Goal: Task Accomplishment & Management: Contribute content

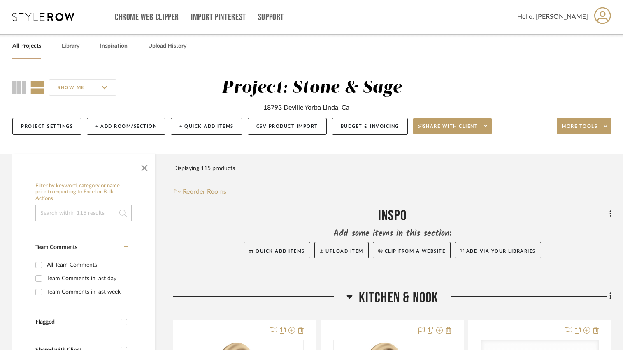
click at [79, 214] on input at bounding box center [83, 213] width 96 height 16
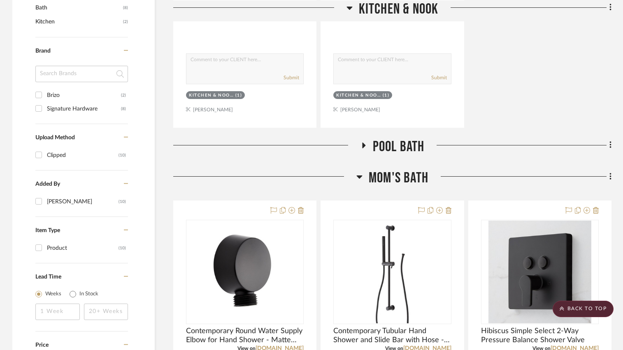
scroll to position [494, 0]
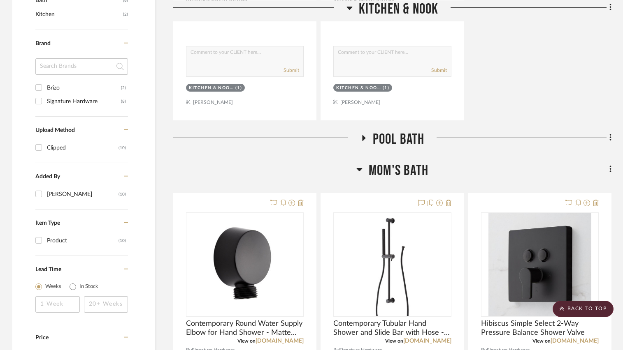
type input "faucet"
click at [363, 137] on icon at bounding box center [363, 138] width 3 height 6
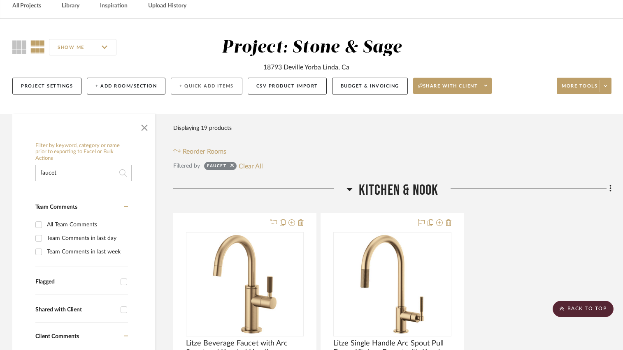
scroll to position [0, 0]
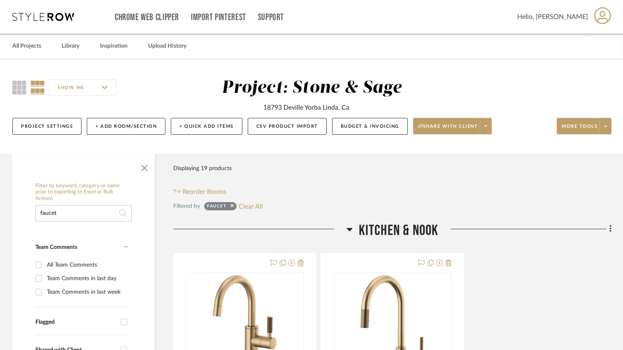
drag, startPoint x: 86, startPoint y: 211, endPoint x: 28, endPoint y: 217, distance: 58.7
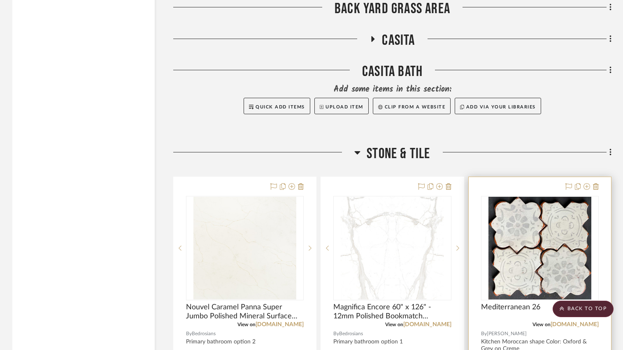
scroll to position [3853, 0]
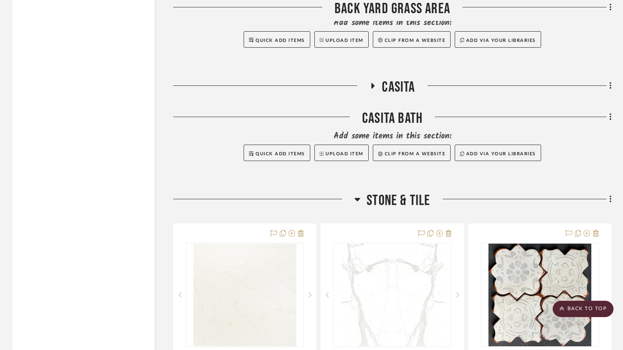
click at [374, 86] on icon at bounding box center [373, 86] width 10 height 6
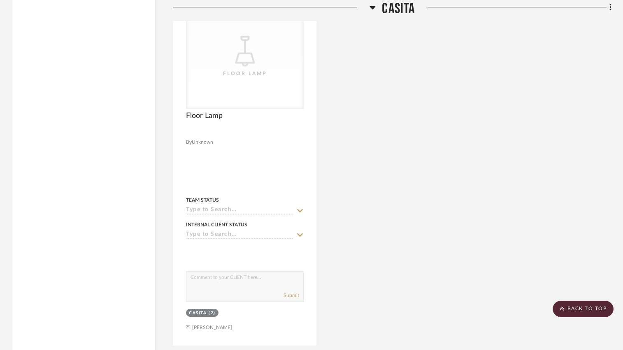
scroll to position [4758, 0]
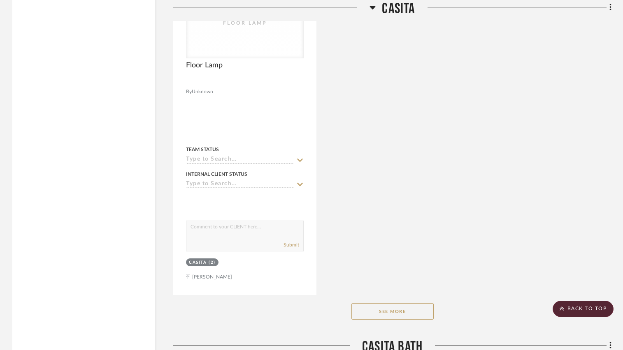
click at [381, 318] on button "See More" at bounding box center [392, 312] width 82 height 16
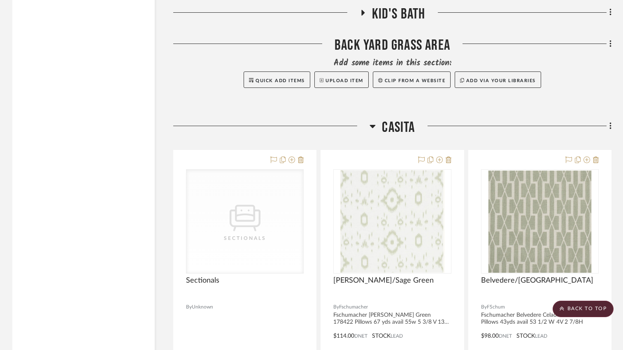
scroll to position [3812, 0]
click at [610, 130] on icon at bounding box center [610, 127] width 2 height 9
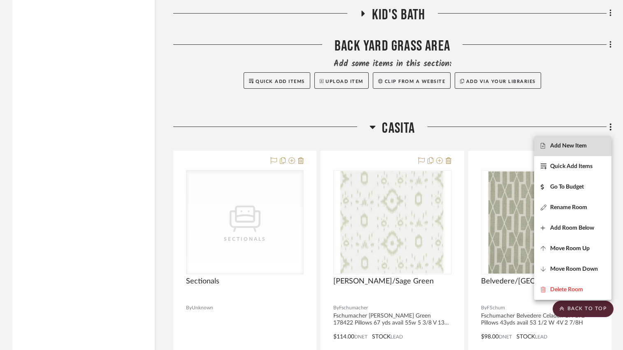
click at [579, 146] on span "Add New Item" at bounding box center [568, 146] width 37 height 7
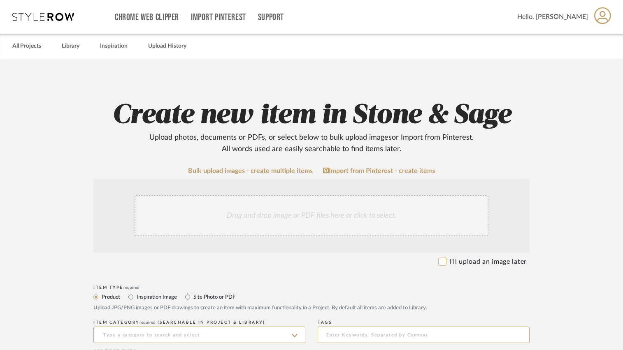
click at [441, 260] on input "I'll upload an image later" at bounding box center [442, 262] width 8 height 8
click at [442, 261] on input "I'll upload an image later" at bounding box center [442, 262] width 8 height 8
checkbox input "false"
click at [259, 213] on div "Drag and drop image or PDF files here or click to select." at bounding box center [311, 215] width 354 height 41
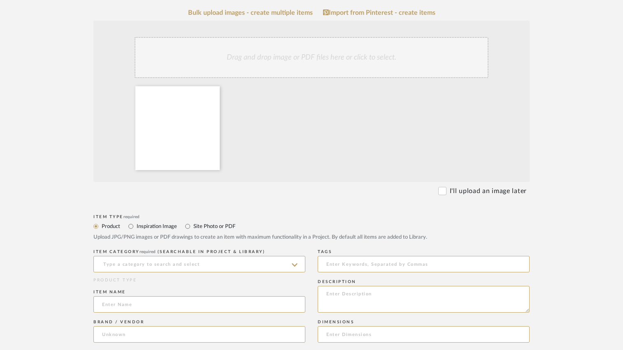
scroll to position [206, 0]
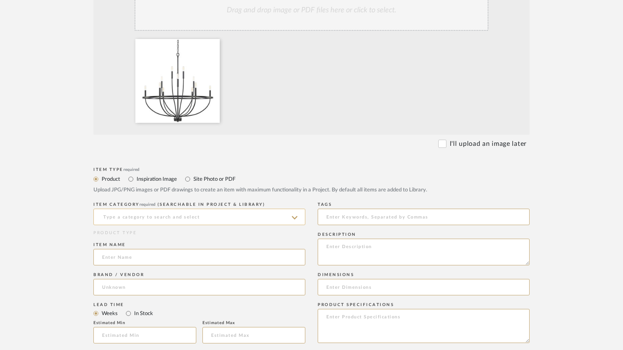
click at [197, 216] on input at bounding box center [199, 217] width 212 height 16
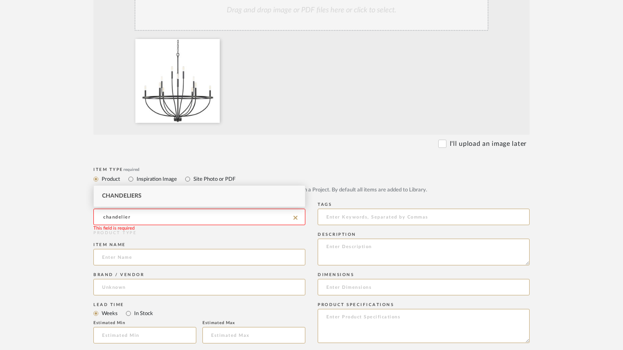
click at [178, 198] on div "Chandeliers" at bounding box center [199, 196] width 211 height 21
type input "Chandeliers"
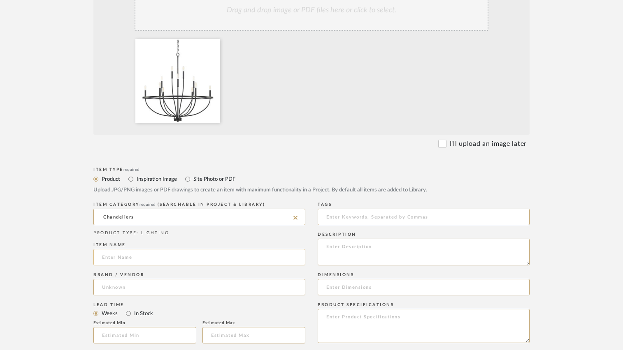
click at [150, 260] on input at bounding box center [199, 257] width 212 height 16
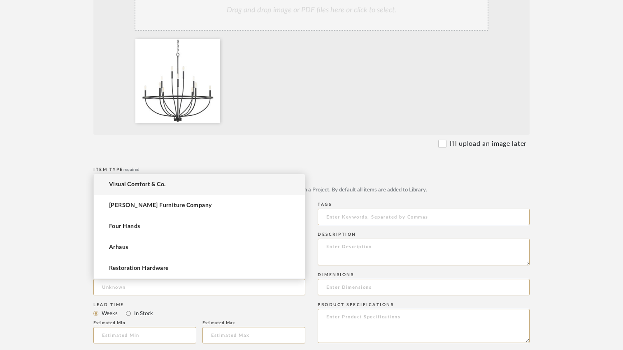
click at [284, 150] on form "Bulk upload images - create multiple items Import from Pinterest - create items…" at bounding box center [311, 304] width 524 height 684
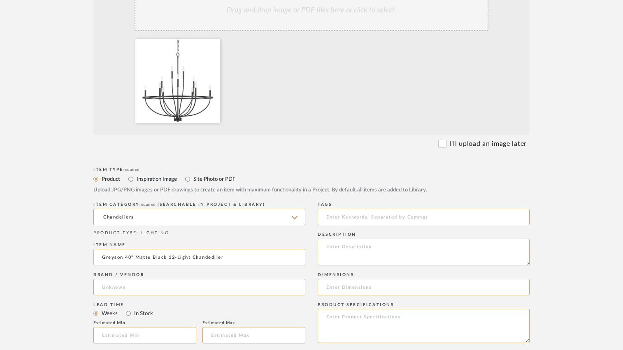
click at [238, 257] on input "Greyson 40" Matte Black 12-Light Chandedlier" at bounding box center [199, 257] width 212 height 16
type input "Greyson 40" Matte Black 12-Light Chandelier"
click at [127, 290] on input at bounding box center [199, 287] width 212 height 16
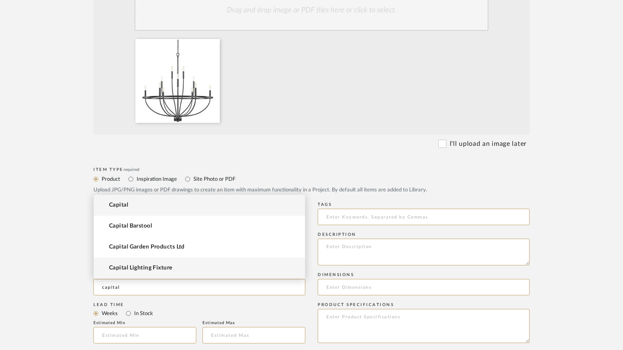
click at [130, 270] on span "Capital Lighting Fixture" at bounding box center [140, 268] width 63 height 7
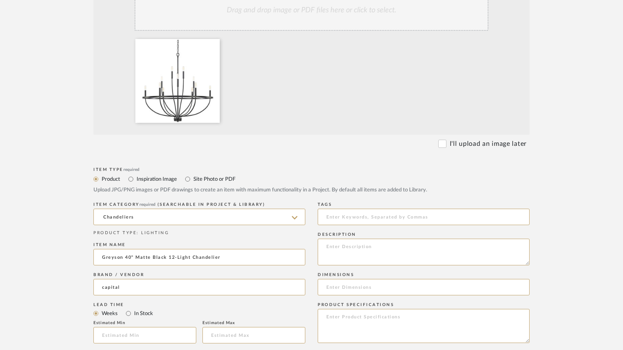
type input "Capital Lighting Fixture"
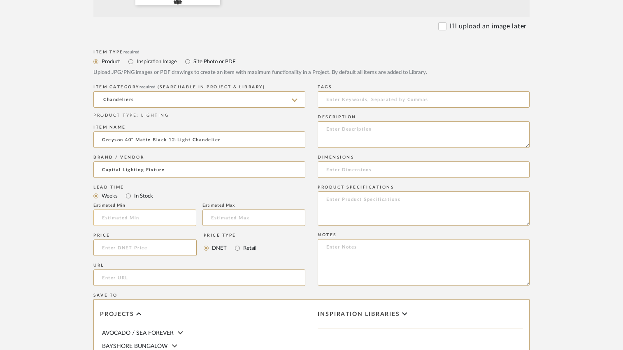
scroll to position [329, 0]
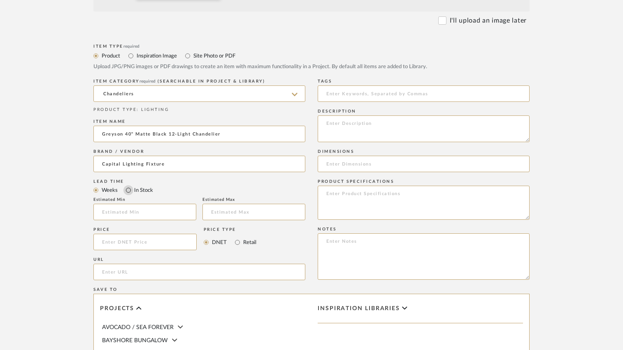
click at [127, 190] on input "In Stock" at bounding box center [128, 190] width 10 height 10
radio input "true"
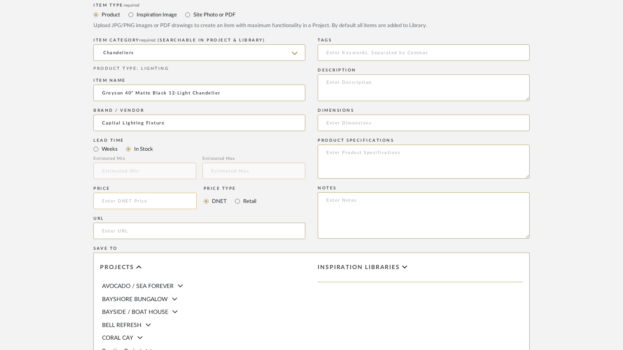
click at [129, 201] on input at bounding box center [144, 201] width 103 height 16
type input "$698.00"
click at [237, 202] on input "Retail" at bounding box center [237, 202] width 10 height 10
radio input "true"
click at [355, 123] on input at bounding box center [424, 123] width 212 height 16
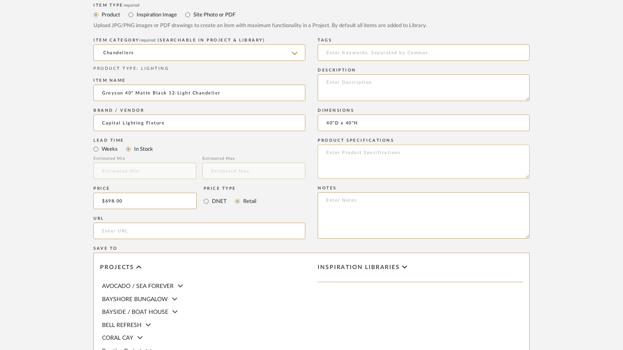
type input "40"D x 40"H"
drag, startPoint x: 406, startPoint y: 158, endPoint x: 396, endPoint y: 151, distance: 12.6
click at [396, 151] on textarea at bounding box center [424, 162] width 212 height 34
type textarea "Matte Black"
click at [566, 176] on form "Bulk upload images - create multiple items Import from Pinterest - create items…" at bounding box center [311, 139] width 524 height 684
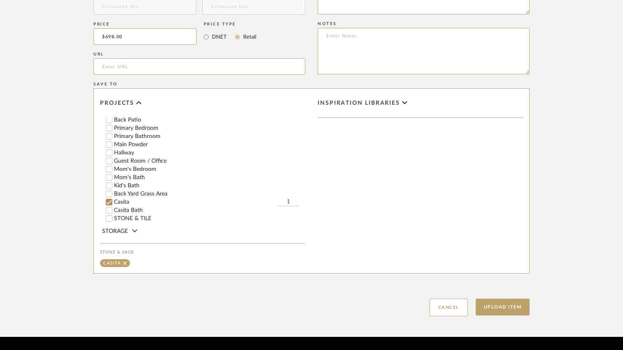
scroll to position [206, 0]
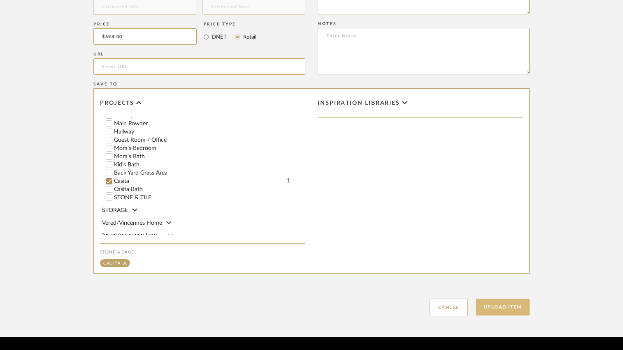
click at [489, 307] on button "Upload Item" at bounding box center [502, 307] width 54 height 17
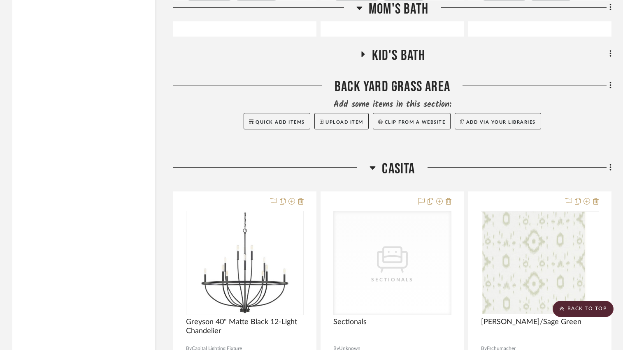
scroll to position [3930, 0]
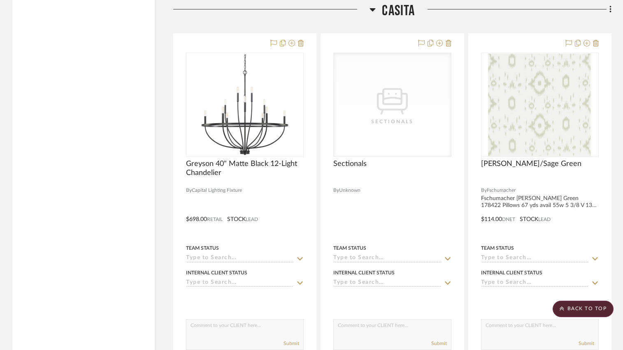
click at [371, 11] on icon at bounding box center [373, 9] width 6 height 3
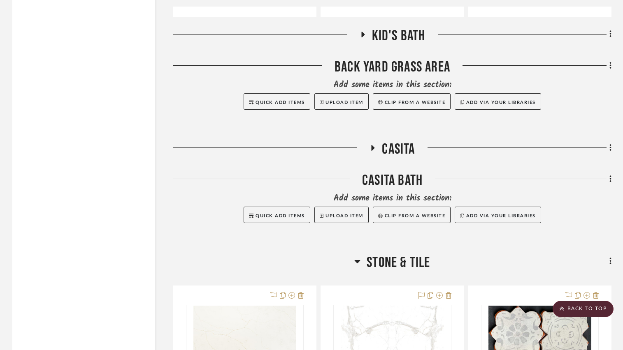
scroll to position [3724, 0]
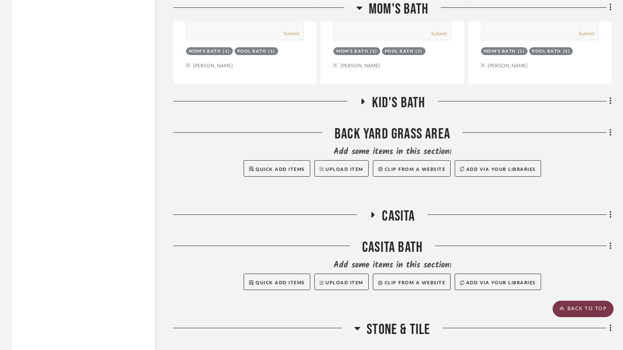
click at [574, 311] on scroll-to-top-button "BACK TO TOP" at bounding box center [582, 309] width 61 height 16
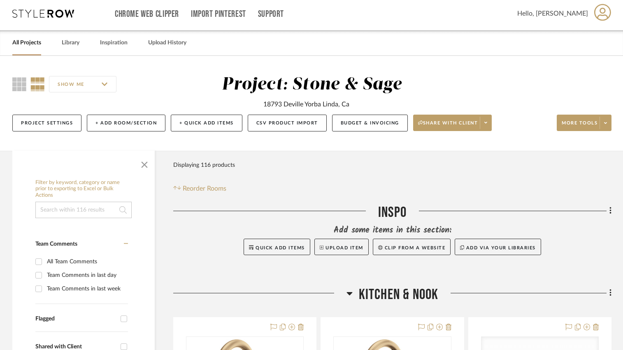
scroll to position [0, 0]
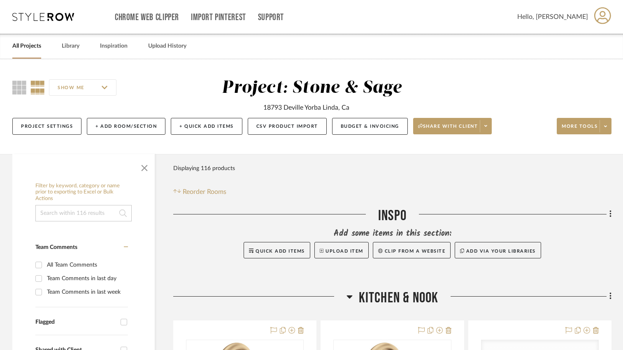
click at [80, 215] on input at bounding box center [83, 213] width 96 height 16
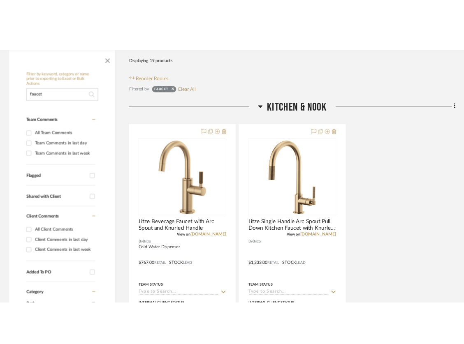
scroll to position [165, 0]
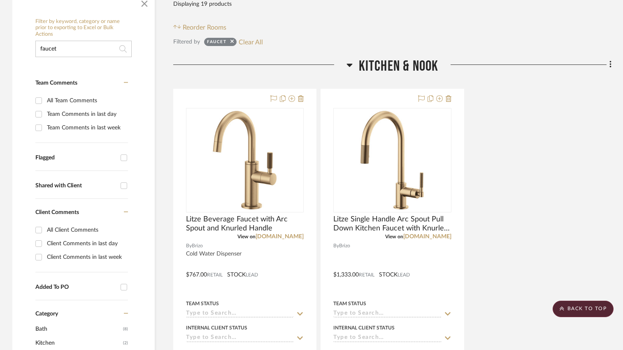
type input "faucet"
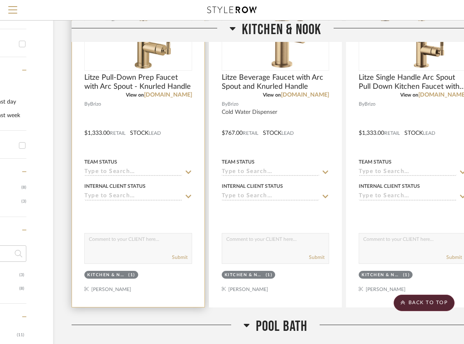
scroll to position [329, 102]
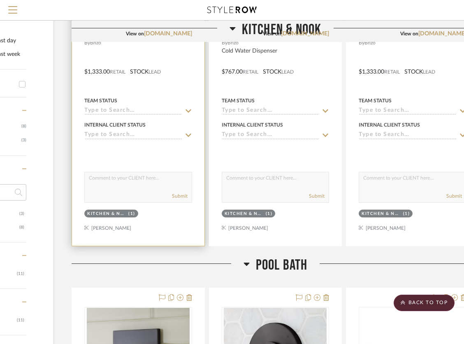
click at [151, 215] on div "Kitchen & Nook (1)" at bounding box center [137, 215] width 109 height 12
click at [154, 222] on div at bounding box center [138, 66] width 132 height 360
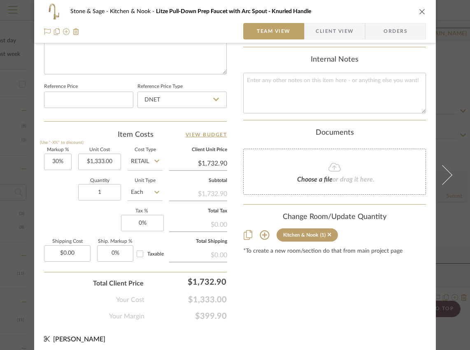
scroll to position [413, 0]
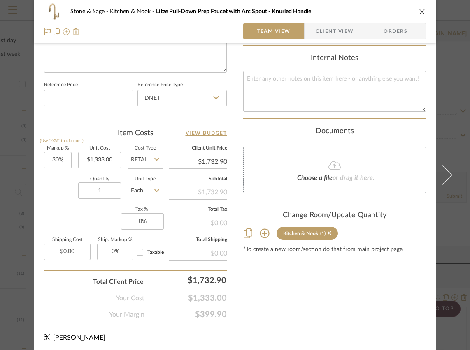
click at [262, 229] on icon at bounding box center [264, 233] width 9 height 9
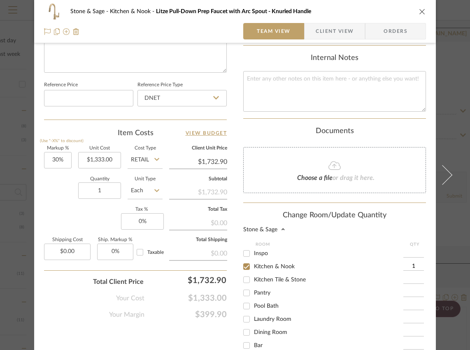
click at [243, 313] on input "Laundry Room" at bounding box center [246, 319] width 13 height 13
checkbox input "true"
type input "1"
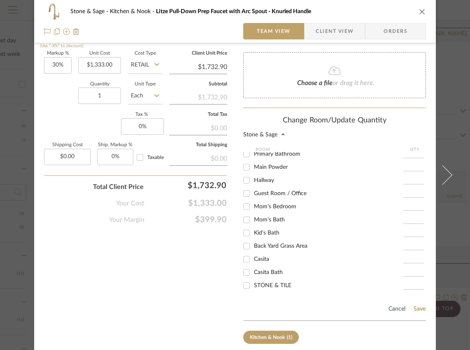
scroll to position [533, 0]
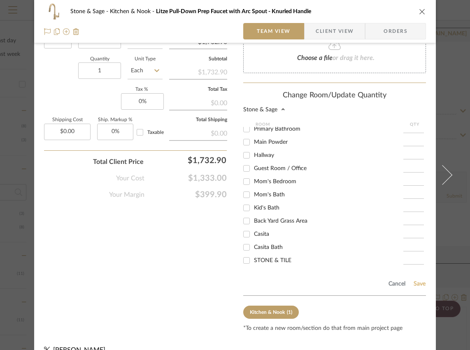
click at [420, 281] on button "Save" at bounding box center [419, 284] width 13 height 7
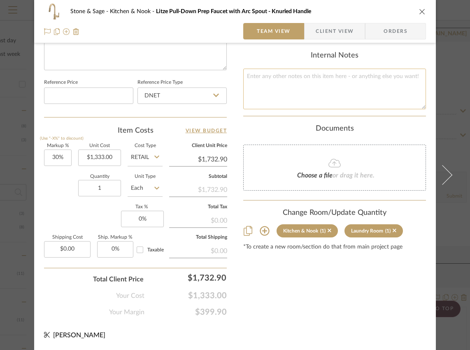
scroll to position [413, 0]
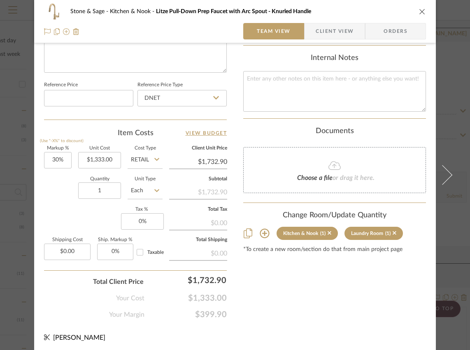
click at [419, 12] on icon "close" at bounding box center [422, 11] width 7 height 7
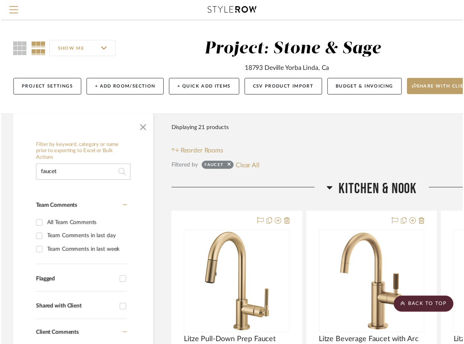
scroll to position [329, 102]
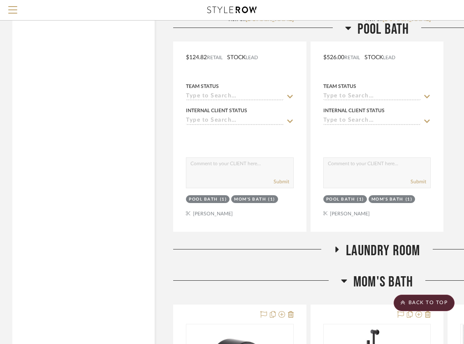
scroll to position [1193, 0]
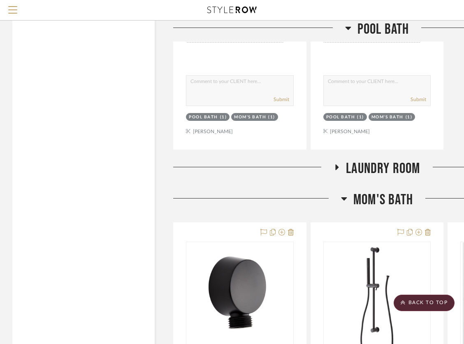
click at [338, 167] on icon at bounding box center [337, 168] width 3 height 6
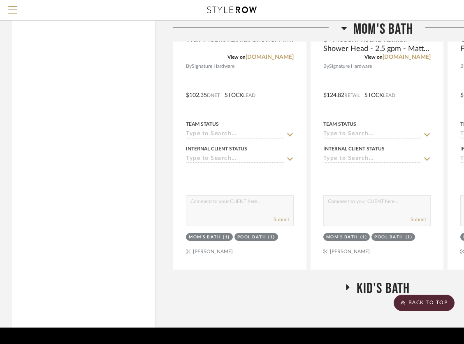
scroll to position [2265, 0]
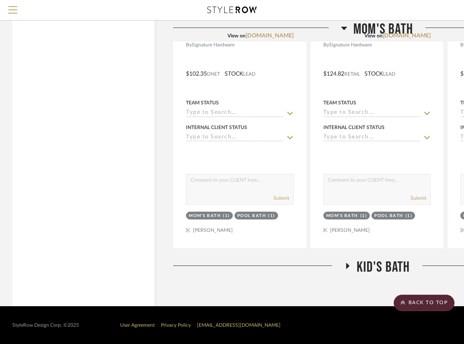
click at [348, 266] on icon at bounding box center [347, 266] width 3 height 6
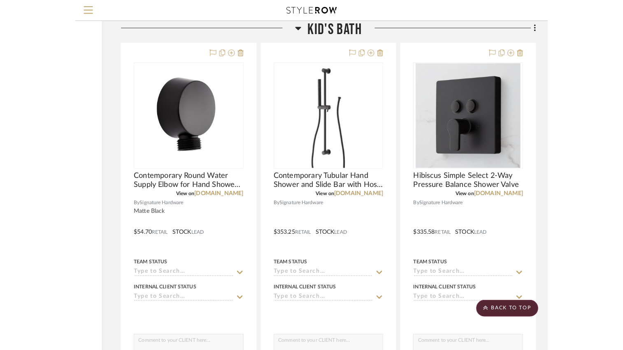
scroll to position [2511, 0]
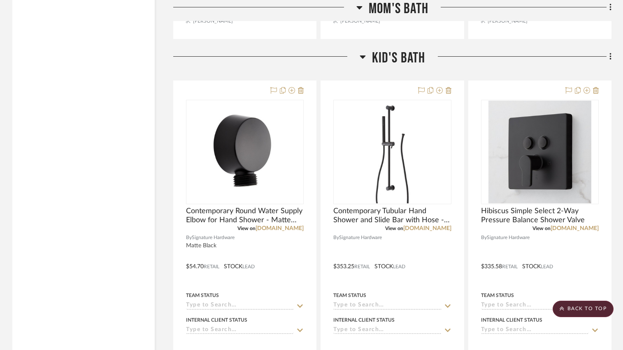
click at [363, 58] on icon at bounding box center [362, 57] width 6 height 3
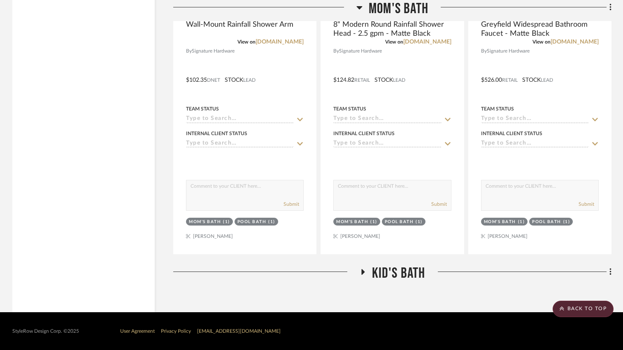
click at [359, 6] on icon at bounding box center [359, 7] width 6 height 10
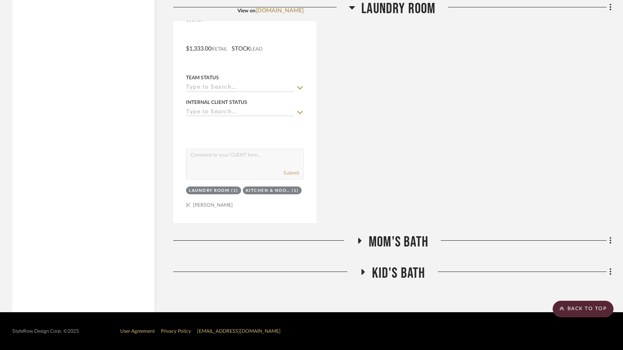
scroll to position [1560, 0]
click at [350, 7] on icon at bounding box center [352, 7] width 6 height 3
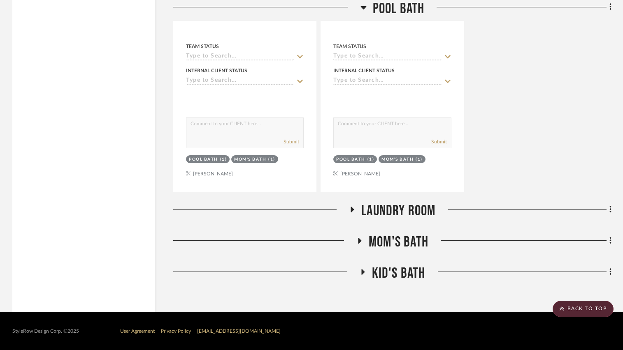
scroll to position [1189, 0]
click at [362, 8] on icon at bounding box center [363, 7] width 6 height 3
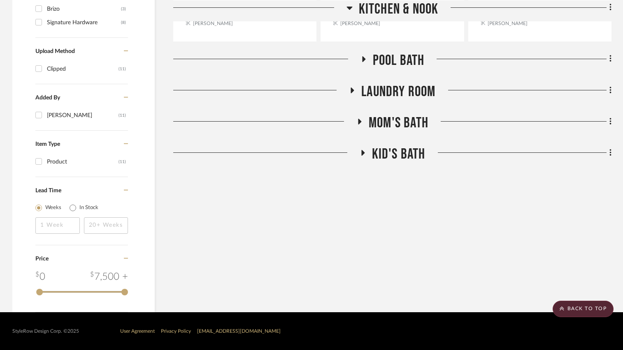
scroll to position [571, 0]
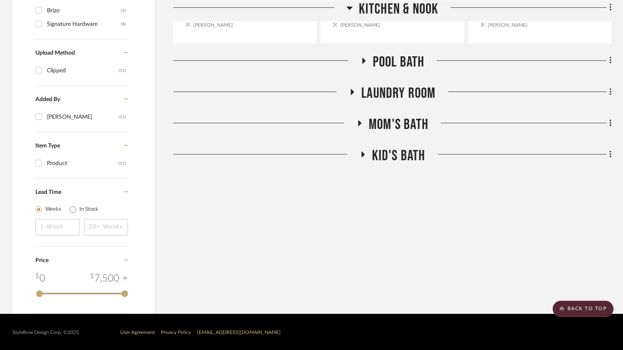
click at [350, 6] on icon at bounding box center [349, 7] width 6 height 10
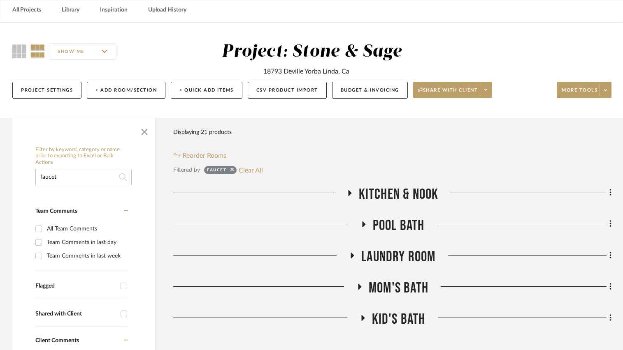
scroll to position [36, 0]
drag, startPoint x: 78, startPoint y: 175, endPoint x: 22, endPoint y: 174, distance: 55.9
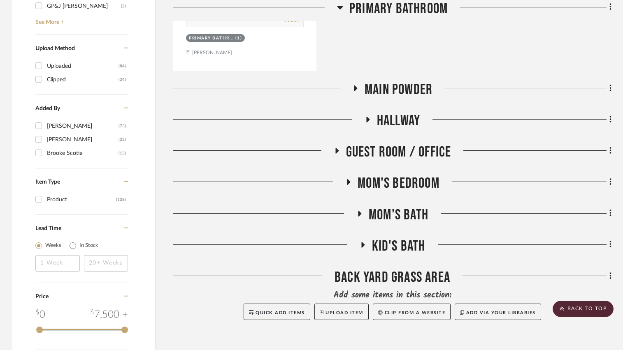
scroll to position [982, 0]
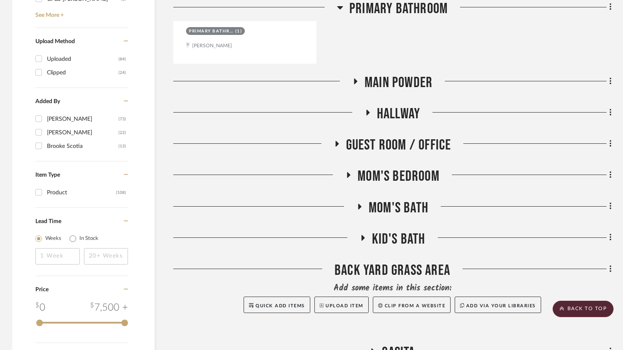
click at [355, 83] on icon at bounding box center [355, 82] width 3 height 6
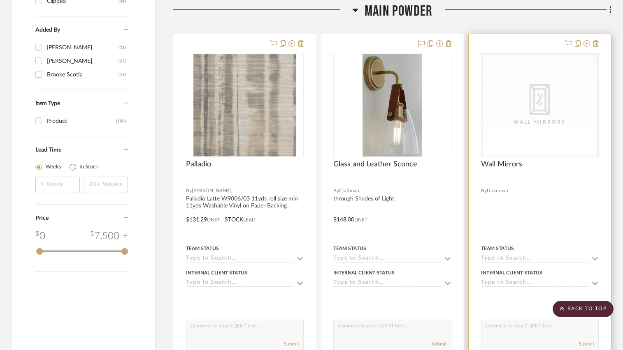
scroll to position [1023, 0]
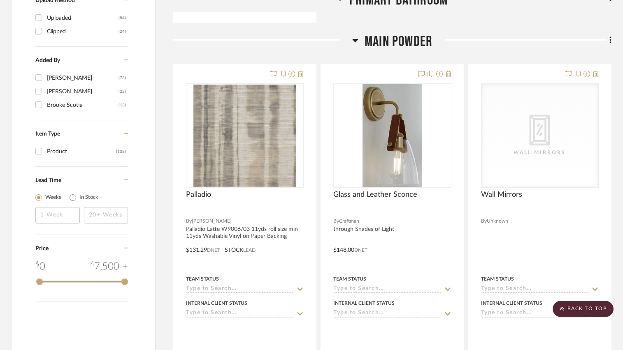
click at [469, 40] on icon at bounding box center [610, 40] width 2 height 7
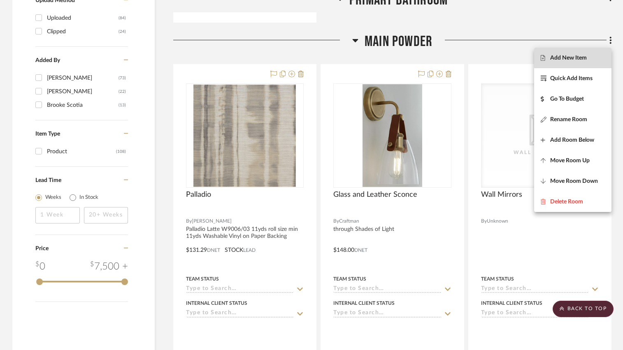
click at [469, 54] on span "Add New Item" at bounding box center [572, 57] width 64 height 7
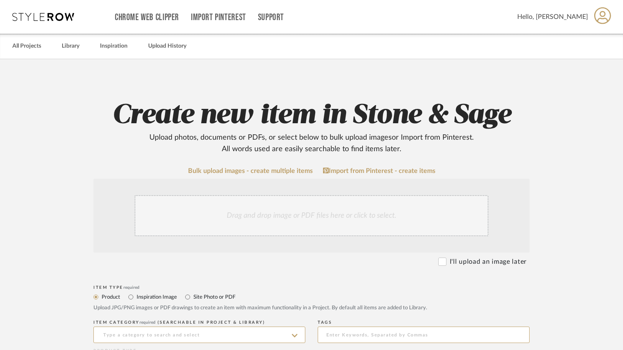
click at [273, 212] on div "Drag and drop image or PDF files here or click to select." at bounding box center [311, 215] width 354 height 41
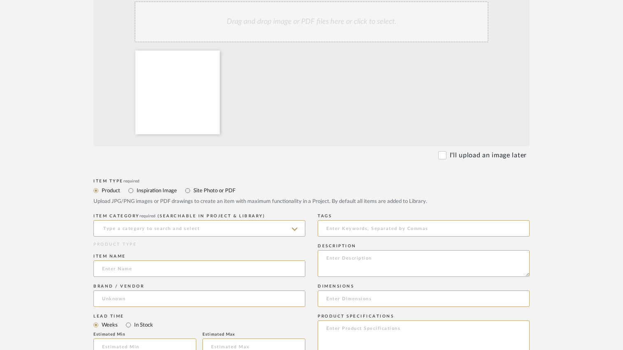
scroll to position [206, 0]
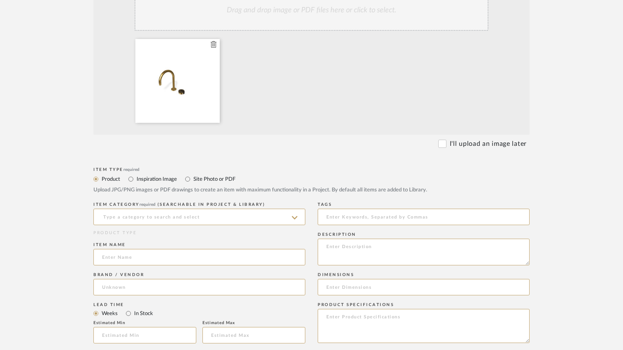
click at [160, 76] on div at bounding box center [177, 81] width 84 height 84
click at [318, 98] on div at bounding box center [313, 83] width 362 height 88
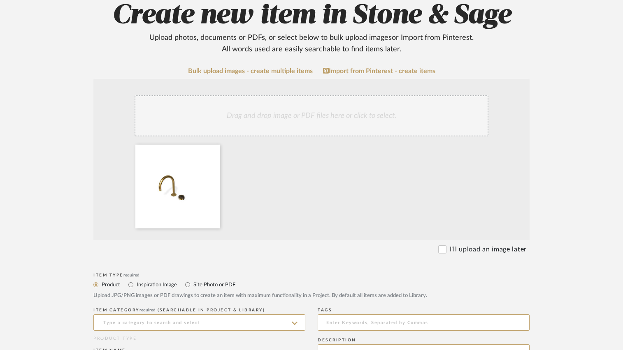
scroll to position [82, 0]
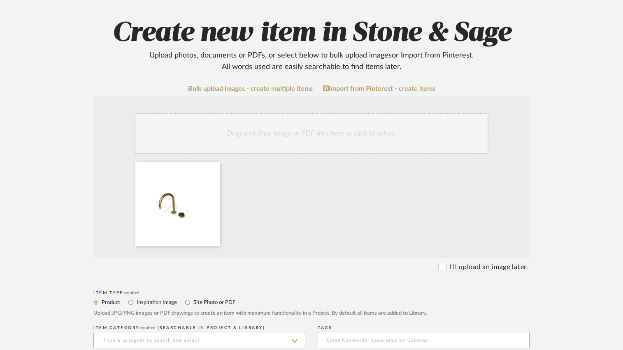
click at [297, 146] on div "Drag and drop image or PDF files here or click to select." at bounding box center [311, 133] width 354 height 41
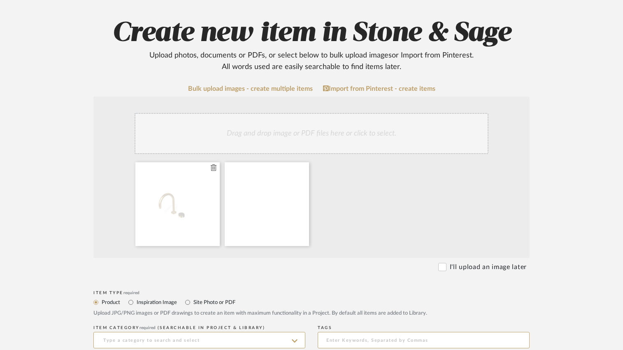
click at [213, 169] on icon at bounding box center [214, 168] width 6 height 7
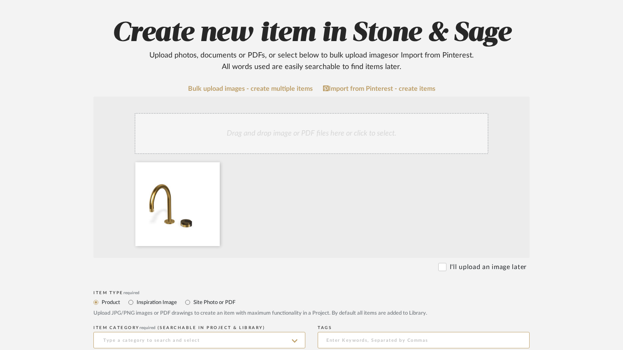
click at [299, 145] on div "Drag and drop image or PDF files here or click to select." at bounding box center [311, 133] width 354 height 41
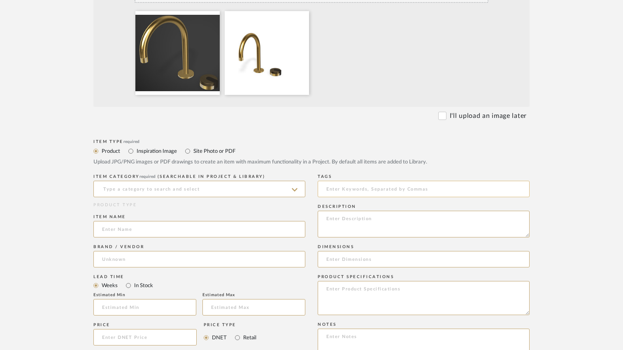
scroll to position [247, 0]
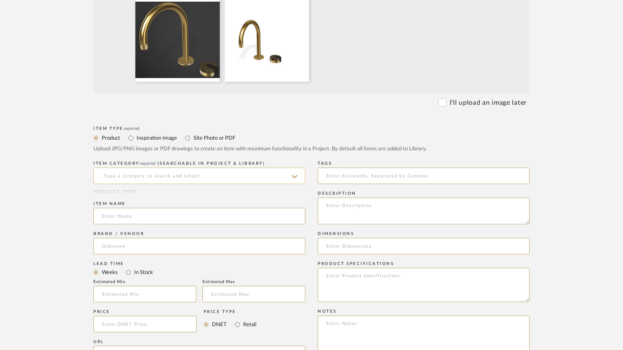
click at [222, 173] on input at bounding box center [199, 176] width 212 height 16
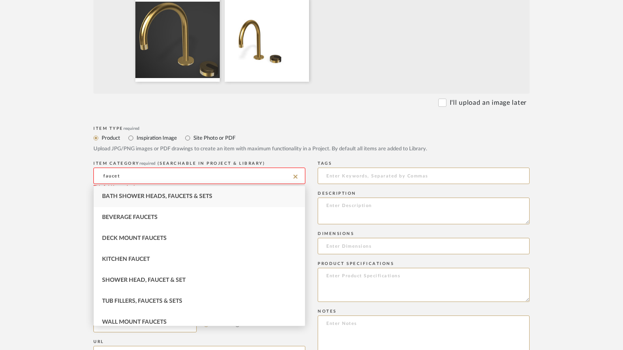
click at [165, 196] on span "Bath Shower Heads, Faucets & Sets" at bounding box center [157, 197] width 110 height 6
type input "Bath Shower Heads, Faucets & Sets"
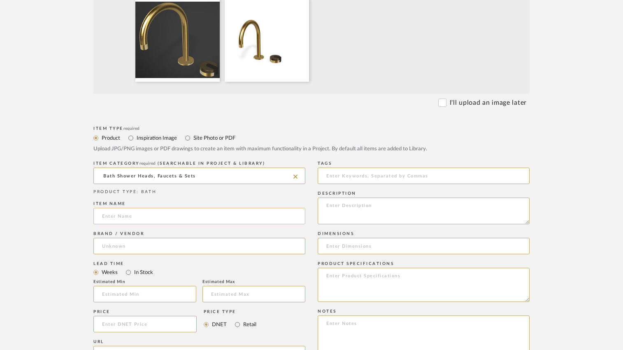
click at [125, 216] on input at bounding box center [199, 216] width 212 height 16
click at [243, 217] on input "MOD+ Two-Hole Lavatory" at bounding box center [199, 216] width 212 height 16
type input "MOD+ Two-Hole Lavatory Faucet"
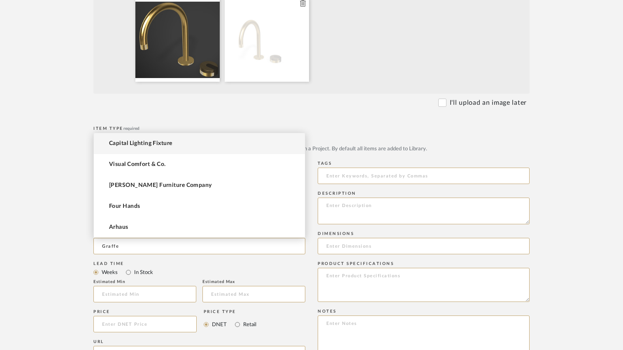
type input "Graffe"
click at [143, 246] on input at bounding box center [199, 246] width 212 height 16
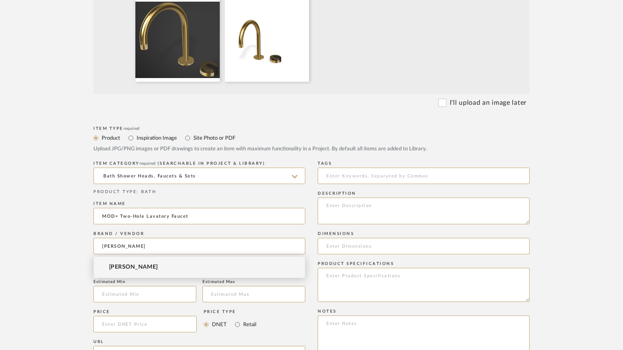
type input "[PERSON_NAME]"
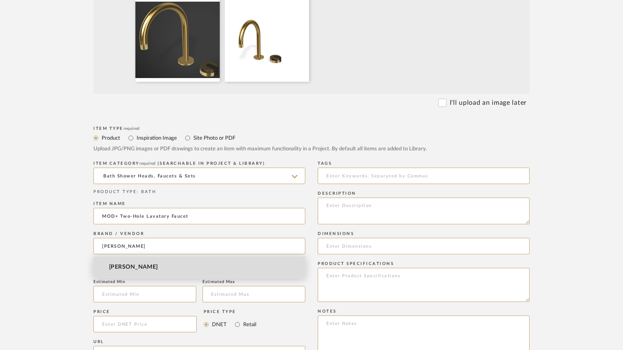
click at [117, 270] on span "[PERSON_NAME]" at bounding box center [133, 267] width 49 height 7
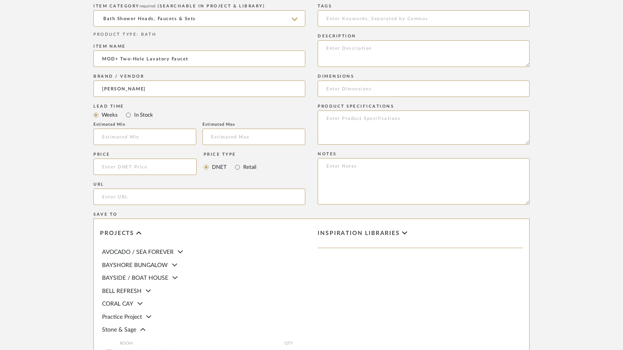
scroll to position [411, 0]
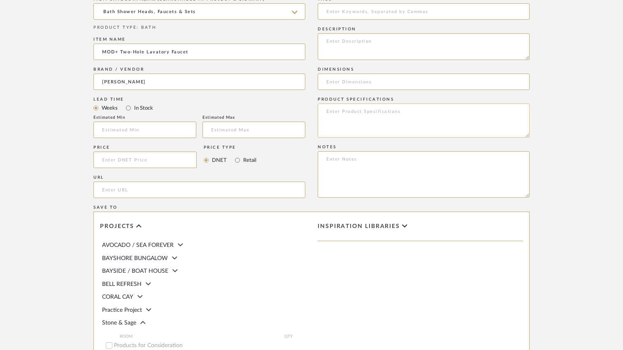
click at [366, 109] on textarea at bounding box center [424, 121] width 212 height 34
click at [348, 111] on textarea "G-11522R1VBB" at bounding box center [424, 121] width 212 height 34
click at [410, 112] on textarea "G-11522-R1VBB" at bounding box center [424, 121] width 212 height 34
type textarea "G-11522-R1VBB-L1OB-BB"
click at [360, 83] on input at bounding box center [424, 82] width 212 height 16
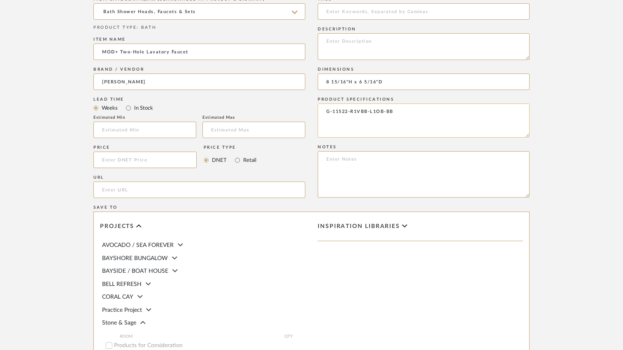
type input "8 15/16"H x 6 5/16"D"
click at [325, 111] on textarea "G-11522-R1VBB-L1OB-BB" at bounding box center [424, 121] width 212 height 34
click at [407, 112] on textarea "G-11522-R1VBB-L1OB-BB" at bounding box center [424, 121] width 212 height 34
click at [384, 125] on textarea "G-11522-R1VBB-L1OB-BB Brushed Brass overall (BB) Vintage Brushed Brass Handle C…" at bounding box center [424, 121] width 212 height 34
click at [446, 121] on textarea "G-11522-R1VBB-L1OB-BB Brushed Brass overall (BB) Vintage Brushed Brass (VBB) Ha…" at bounding box center [424, 121] width 212 height 34
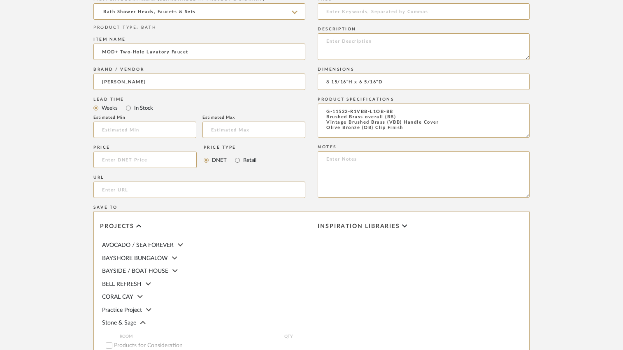
type textarea "G-11522-R1VBB-L1OB-BB Brushed Brass overall (BB) Vintage Brushed Brass (VBB) Ha…"
click at [469, 118] on form "Bulk upload images - create multiple items Import from Pinterest - create items…" at bounding box center [311, 98] width 524 height 684
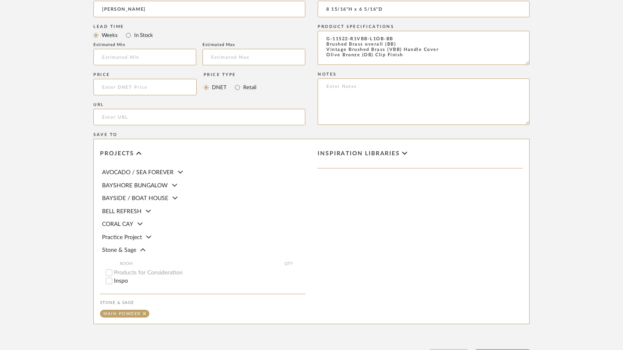
scroll to position [559, 0]
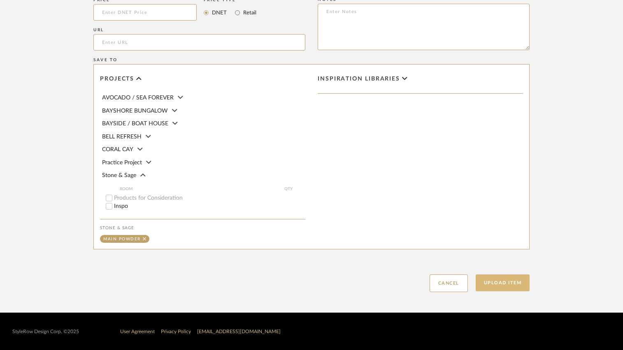
click at [469, 279] on button "Upload Item" at bounding box center [502, 283] width 54 height 17
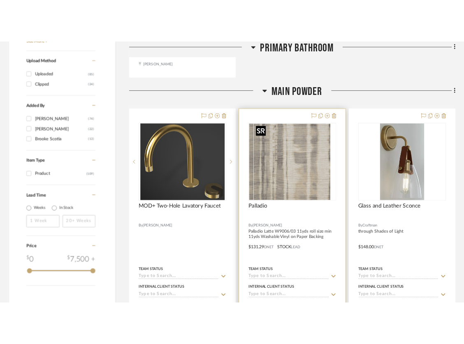
scroll to position [1056, 0]
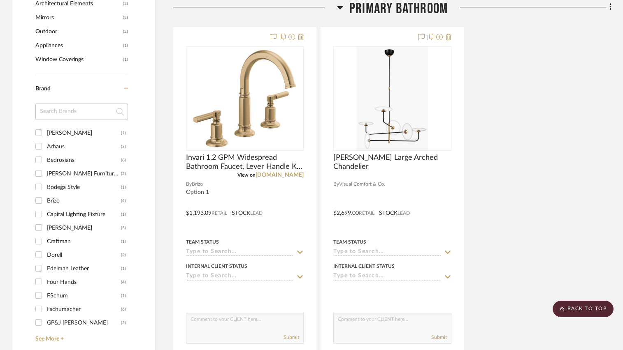
scroll to position [658, 0]
